Goal: Task Accomplishment & Management: Manage account settings

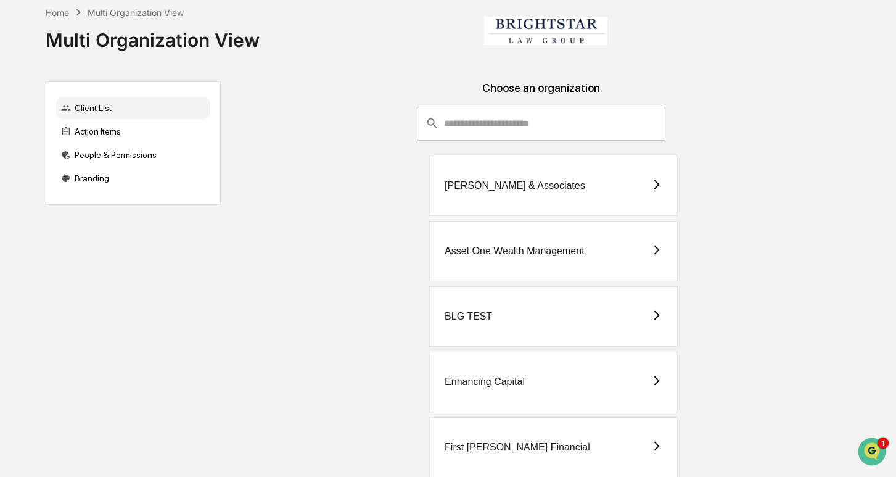
click at [378, 104] on div "Choose an organization" at bounding box center [541, 93] width 621 height 25
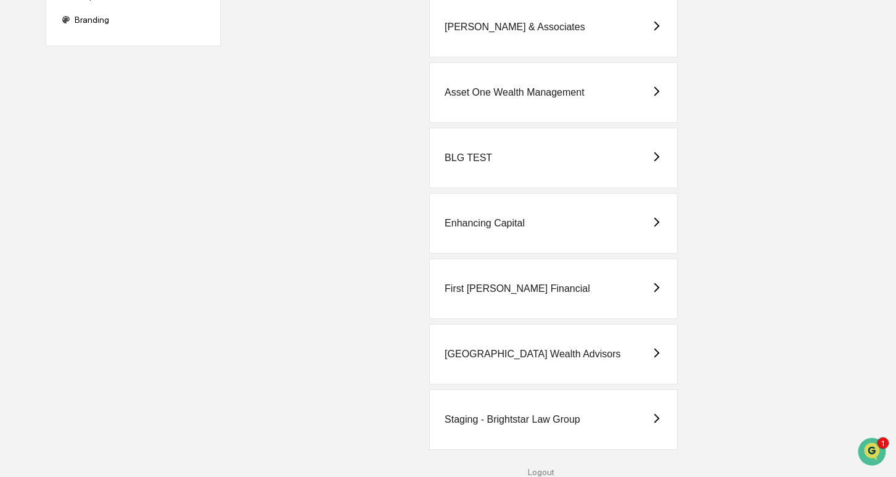
click at [538, 41] on div "[PERSON_NAME] & Associates" at bounding box center [553, 27] width 248 height 60
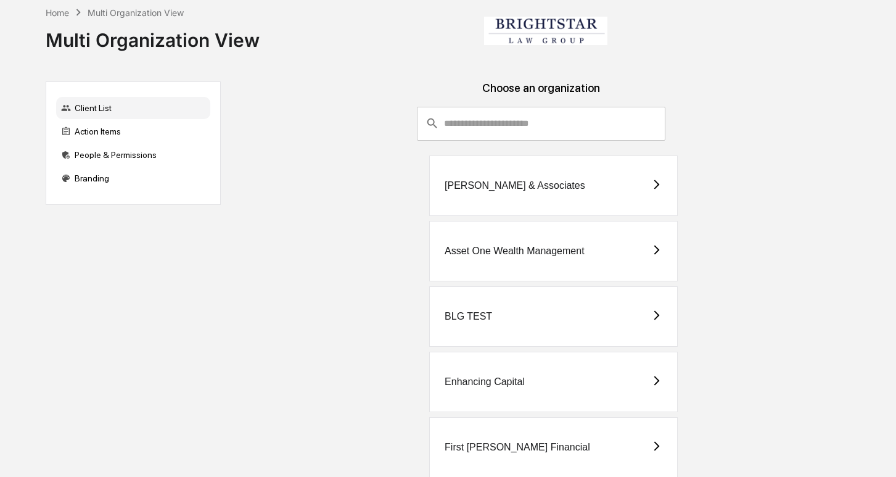
click at [498, 240] on div "Asset One Wealth Management" at bounding box center [553, 251] width 248 height 60
click at [530, 201] on div "[PERSON_NAME] & Associates" at bounding box center [553, 185] width 248 height 60
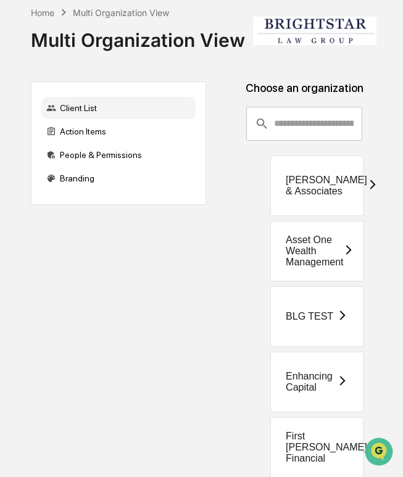
click at [317, 237] on div "Asset One Wealth Management" at bounding box center [313, 250] width 57 height 33
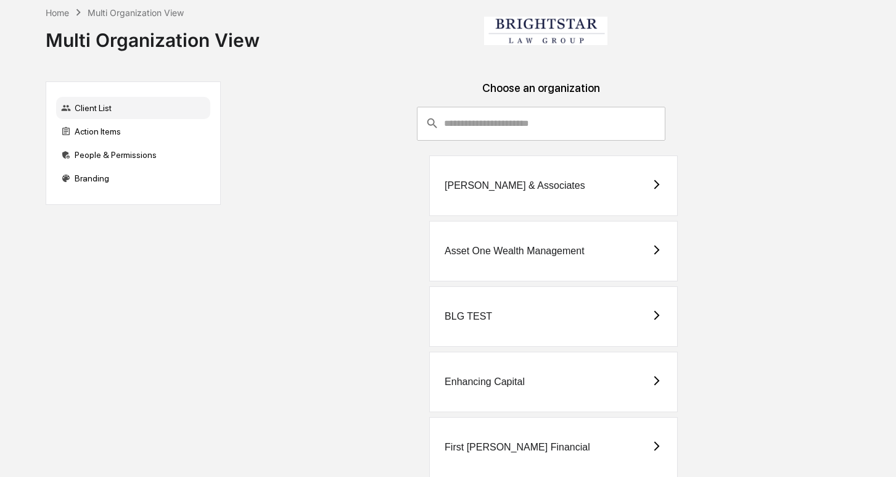
click at [528, 245] on div "Asset One Wealth Management" at bounding box center [515, 250] width 140 height 11
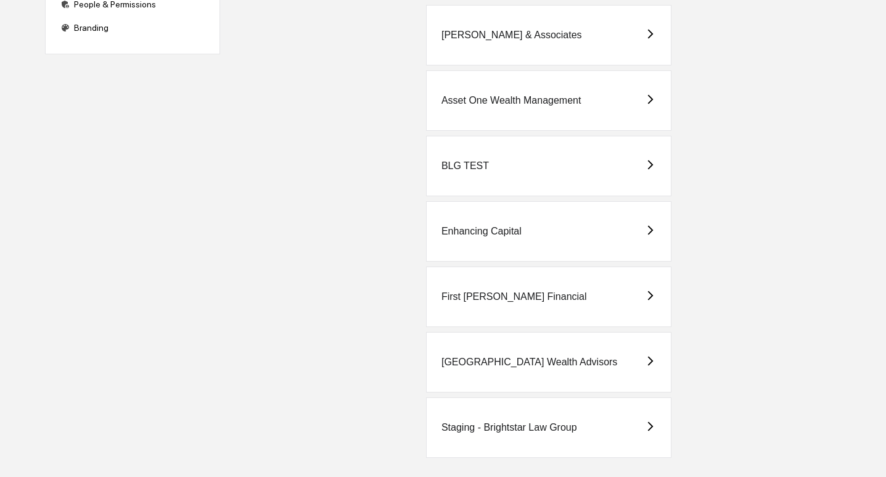
scroll to position [158, 0]
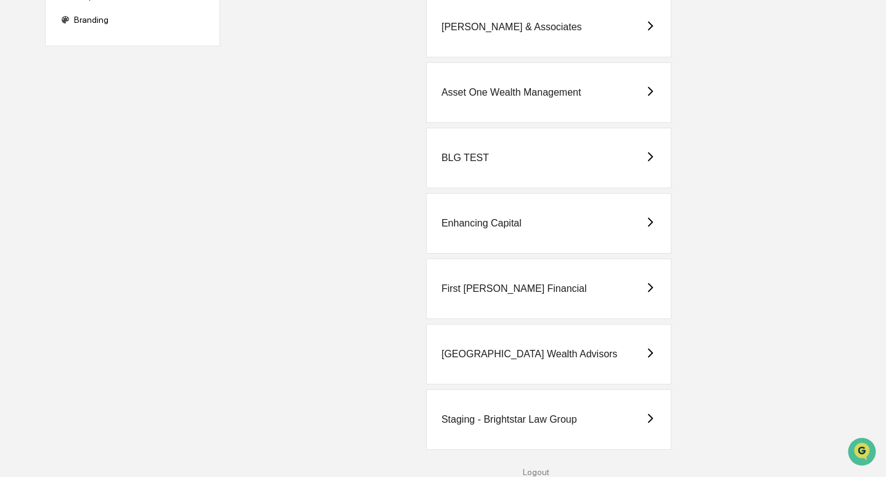
click at [536, 421] on div "Staging - Brightstar Law Group" at bounding box center [509, 419] width 136 height 11
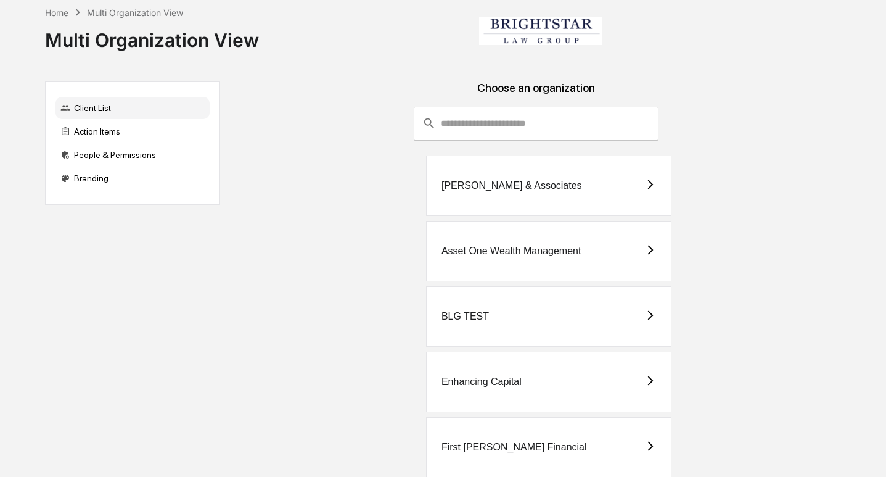
click at [511, 183] on div "[PERSON_NAME] & Associates" at bounding box center [511, 185] width 141 height 11
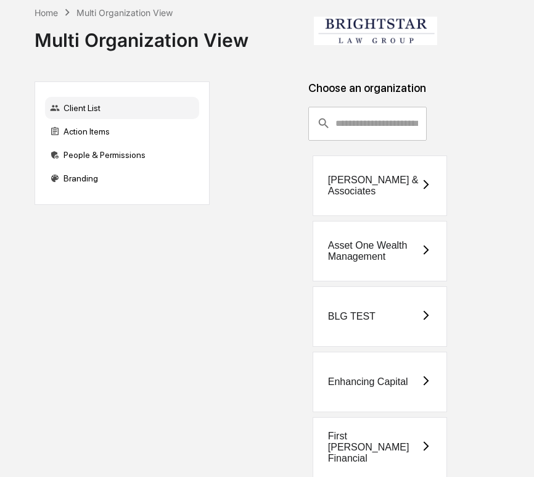
click at [385, 252] on div "Asset One Wealth Management" at bounding box center [374, 251] width 92 height 22
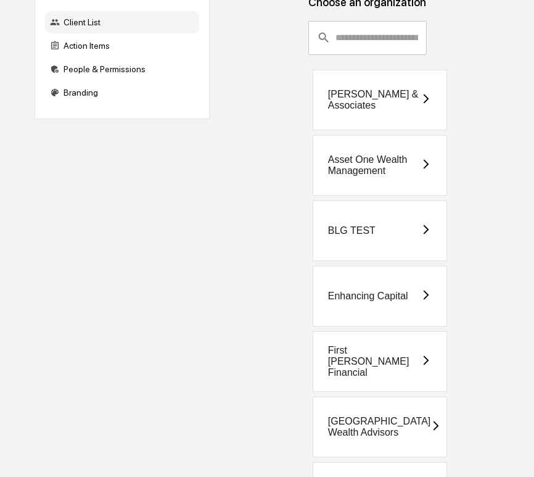
scroll to position [91, 0]
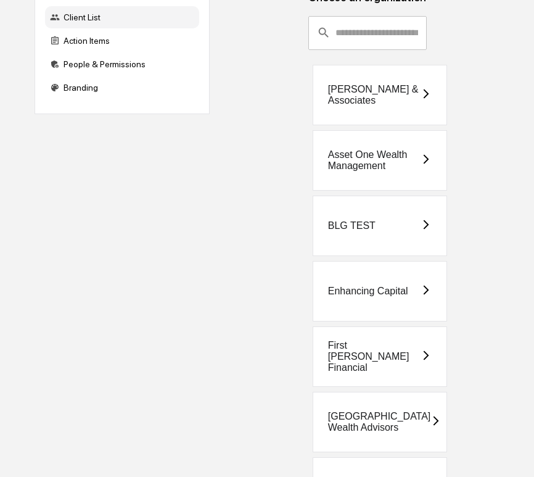
click at [371, 300] on div "Enhancing Capital" at bounding box center [380, 291] width 134 height 60
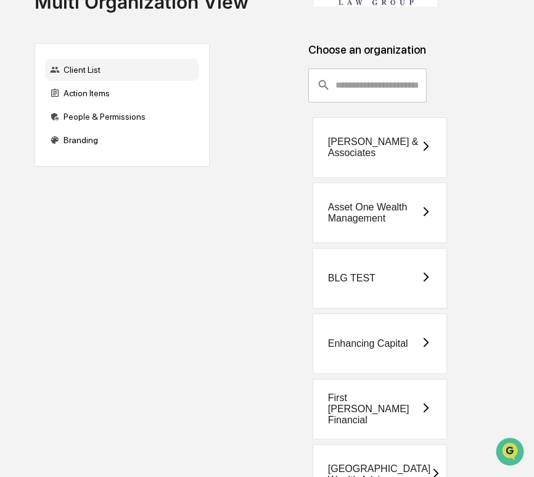
click at [373, 341] on div "Enhancing Capital" at bounding box center [368, 343] width 80 height 11
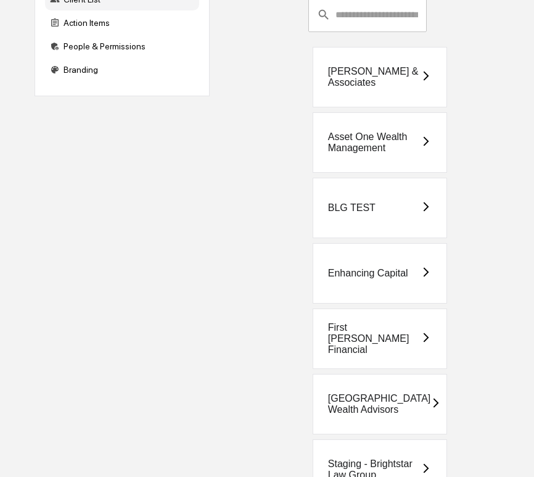
scroll to position [112, 0]
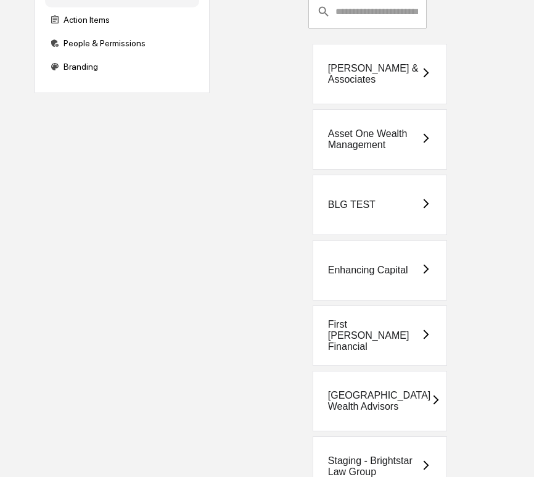
click at [377, 341] on div "First [PERSON_NAME] Financial" at bounding box center [374, 335] width 92 height 33
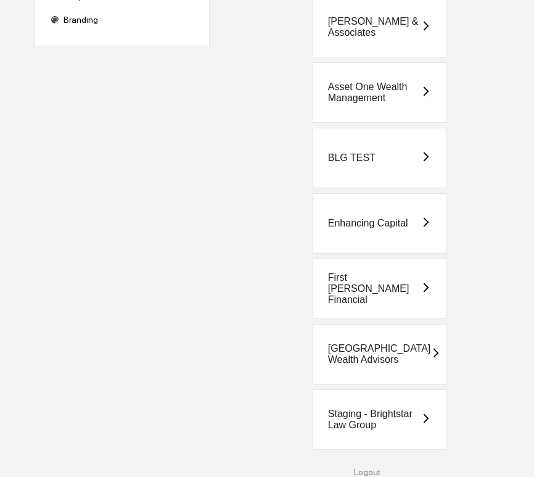
click at [363, 366] on div "[GEOGRAPHIC_DATA] Wealth Advisors" at bounding box center [380, 354] width 134 height 60
drag, startPoint x: 353, startPoint y: 410, endPoint x: 345, endPoint y: 398, distance: 14.4
click at [345, 398] on div "Staging - Brightstar Law Group" at bounding box center [380, 419] width 134 height 60
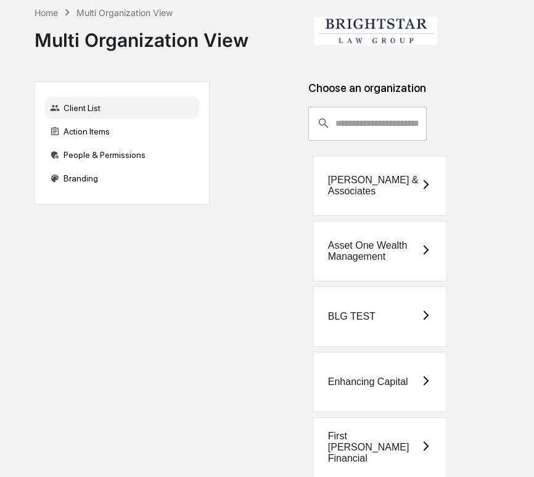
scroll to position [158, 0]
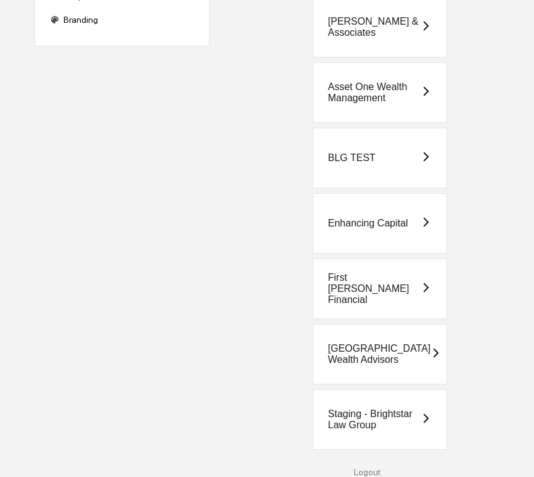
click at [374, 343] on div "[GEOGRAPHIC_DATA] Wealth Advisors" at bounding box center [379, 354] width 103 height 22
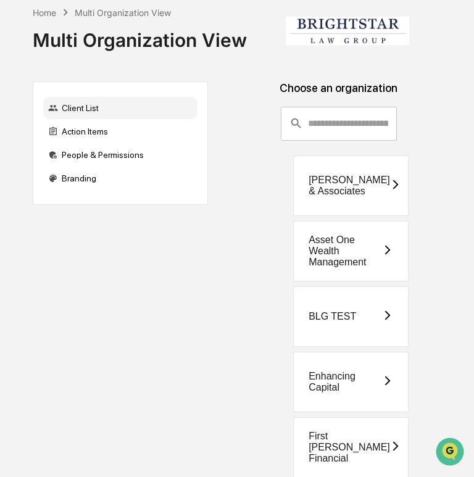
click at [351, 195] on div "[PERSON_NAME] & Associates" at bounding box center [348, 185] width 81 height 22
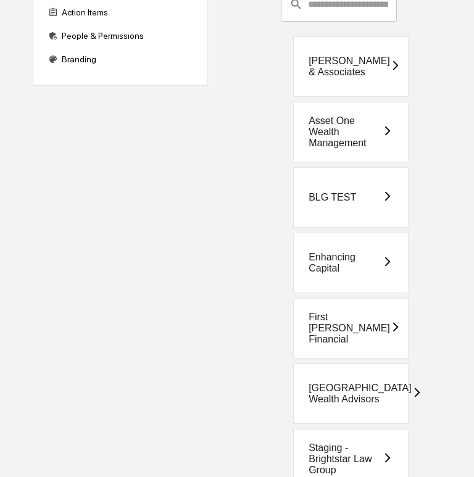
scroll to position [121, 0]
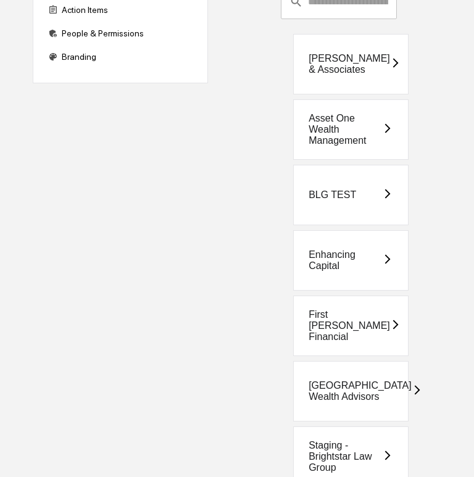
click at [346, 255] on div "Enhancing Capital" at bounding box center [344, 260] width 73 height 22
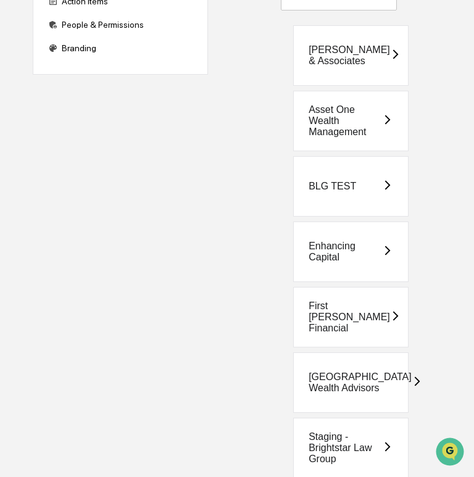
click at [335, 324] on div "First [PERSON_NAME] Financial" at bounding box center [348, 316] width 81 height 33
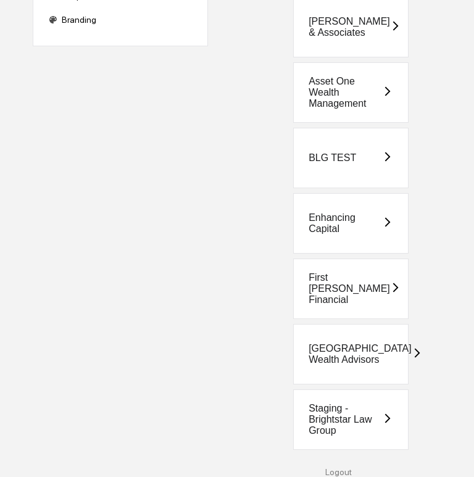
click at [333, 349] on div "[GEOGRAPHIC_DATA] Wealth Advisors" at bounding box center [359, 354] width 103 height 22
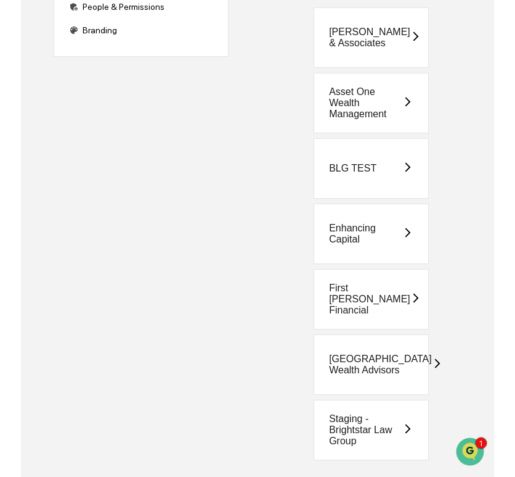
scroll to position [150, 0]
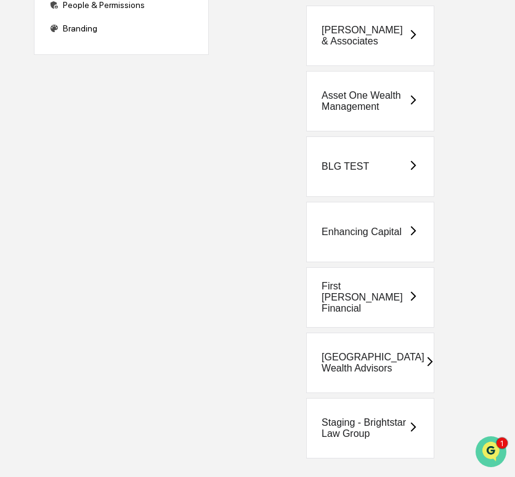
click at [473, 443] on img "Open customer support" at bounding box center [491, 451] width 31 height 25
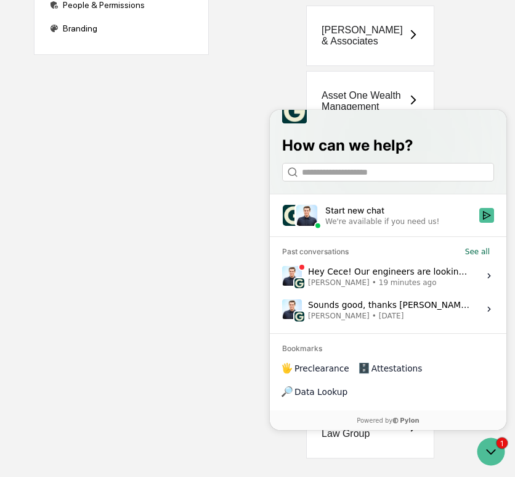
click at [435, 287] on div "Hey Cece! Our engineers are looking into this, but wanted to send over a potent…" at bounding box center [390, 275] width 164 height 23
click at [282, 276] on button "View issue" at bounding box center [282, 276] width 1 height 1
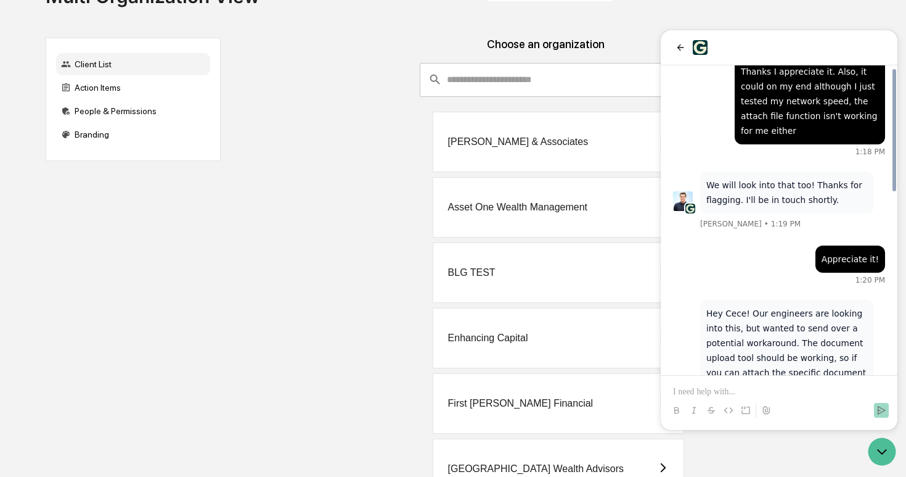
scroll to position [455, 0]
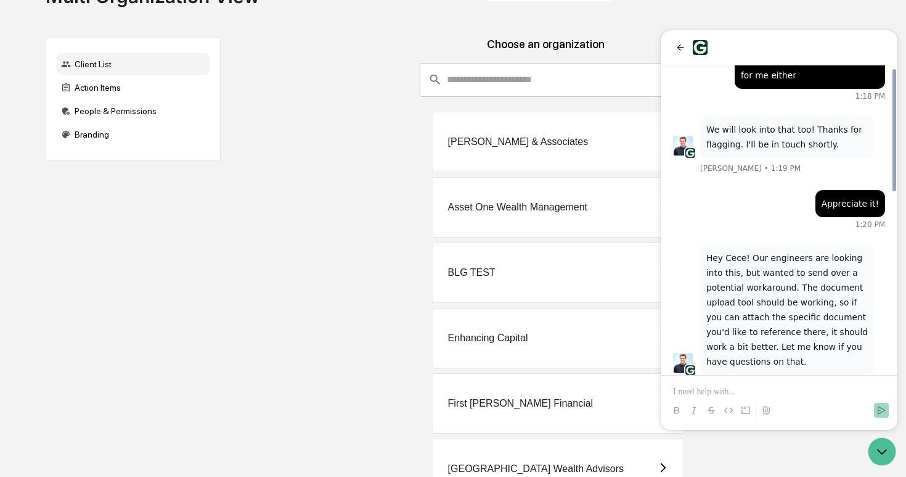
click at [473, 148] on div "[PERSON_NAME] & Associates" at bounding box center [559, 142] width 252 height 60
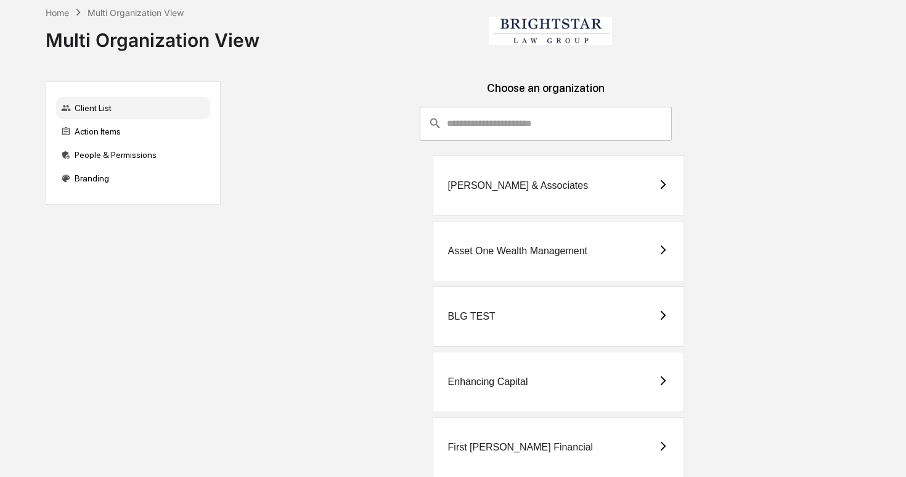
click at [515, 261] on div "Asset One Wealth Management" at bounding box center [559, 251] width 252 height 60
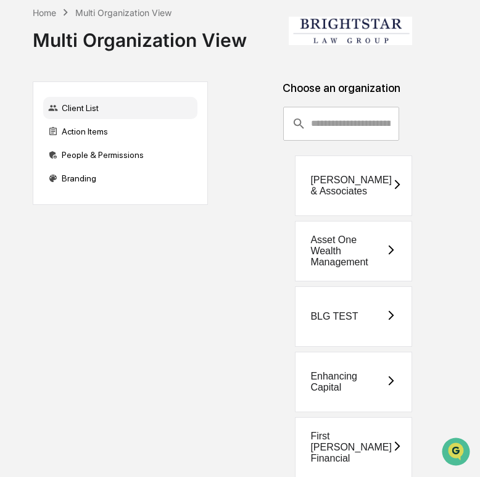
click at [340, 258] on div "Asset One Wealth Management" at bounding box center [347, 250] width 75 height 33
click at [356, 187] on div "[PERSON_NAME] & Associates" at bounding box center [350, 185] width 81 height 22
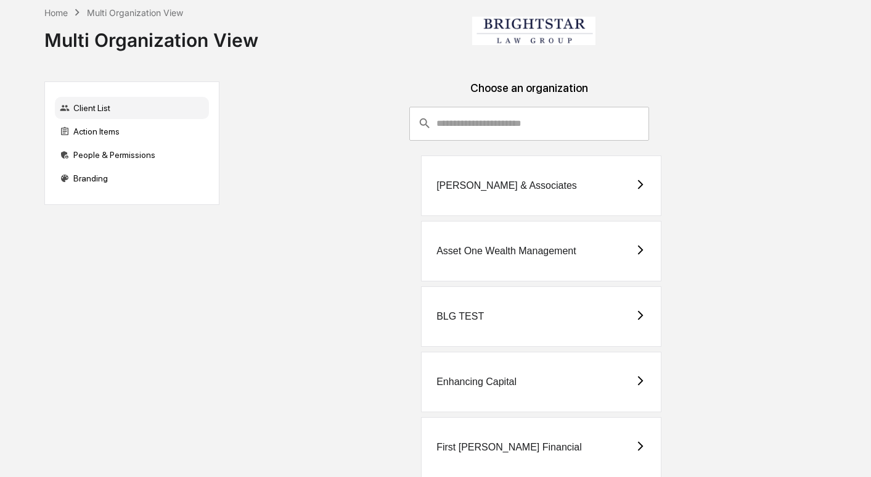
click at [519, 203] on div "[PERSON_NAME] & Associates" at bounding box center [541, 185] width 240 height 60
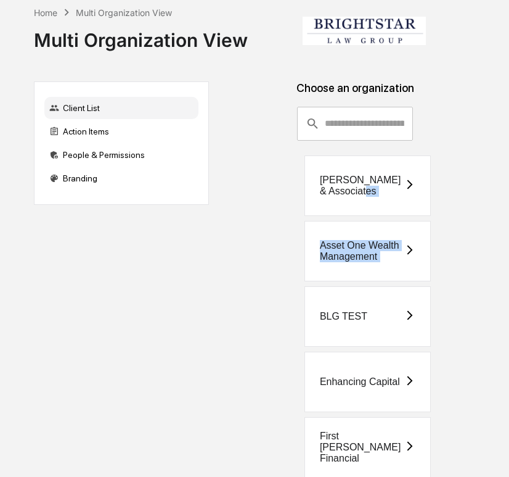
drag, startPoint x: 350, startPoint y: 190, endPoint x: 208, endPoint y: 298, distance: 177.7
click at [208, 298] on div "Client List Action Items People & Permissions Branding Choose an organization ​…" at bounding box center [263, 357] width 458 height 553
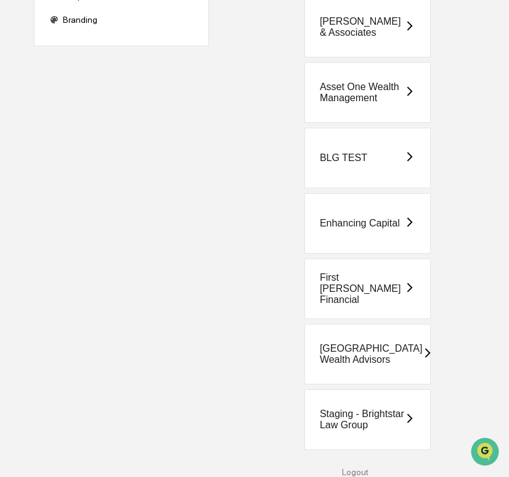
click at [348, 413] on div "Staging - Brightstar Law Group" at bounding box center [362, 419] width 84 height 22
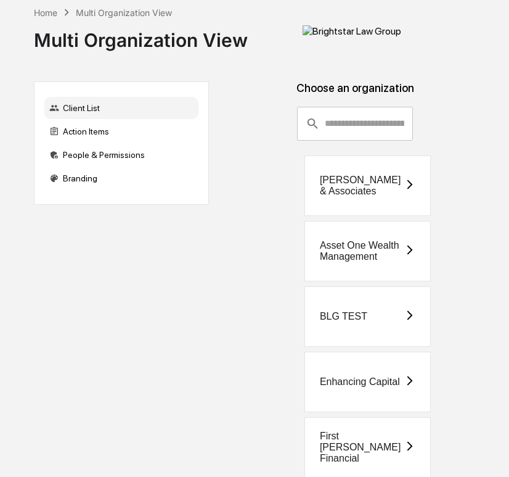
click at [368, 321] on div "BLG TEST" at bounding box center [368, 316] width 126 height 60
